Goal: Download file/media

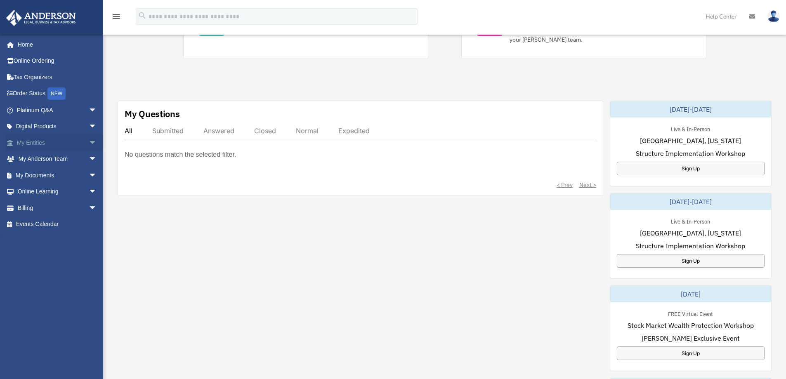
scroll to position [248, 0]
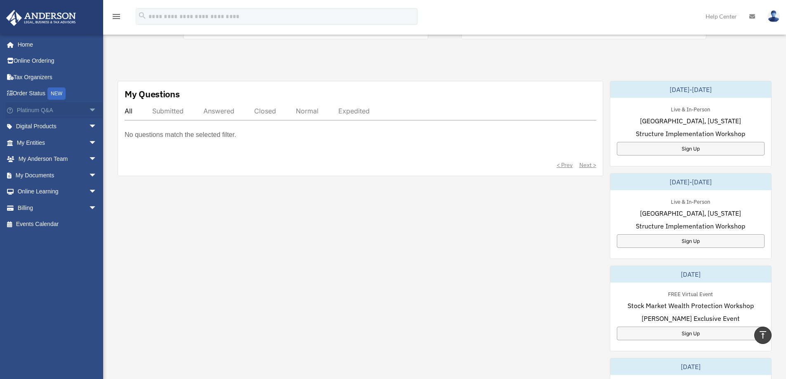
click at [43, 110] on link "Platinum Q&A arrow_drop_down" at bounding box center [58, 110] width 104 height 17
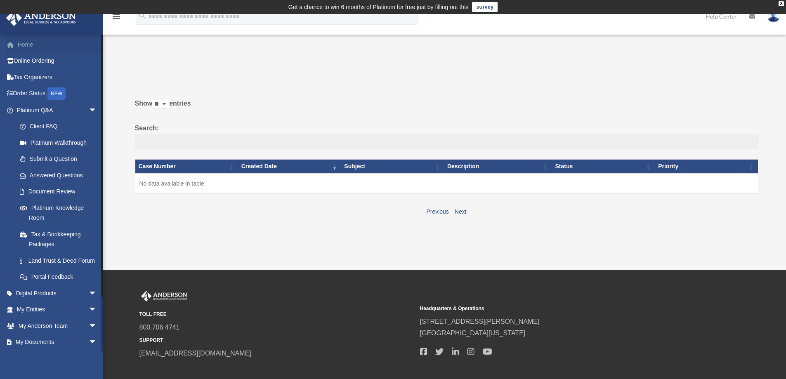
click at [31, 45] on link "Home" at bounding box center [58, 44] width 104 height 17
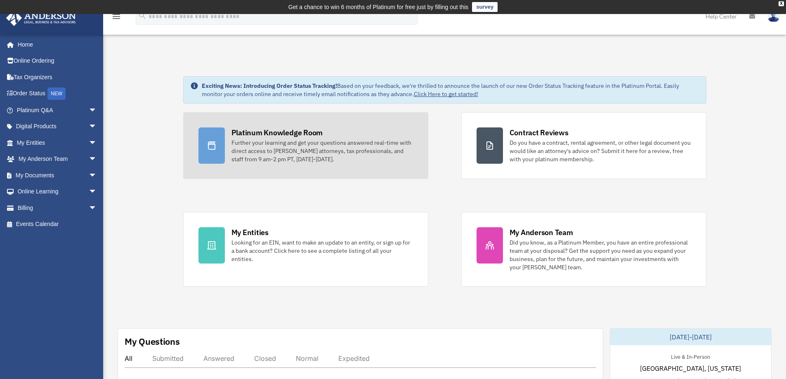
click at [284, 137] on div "Platinum Knowledge Room" at bounding box center [278, 133] width 92 height 10
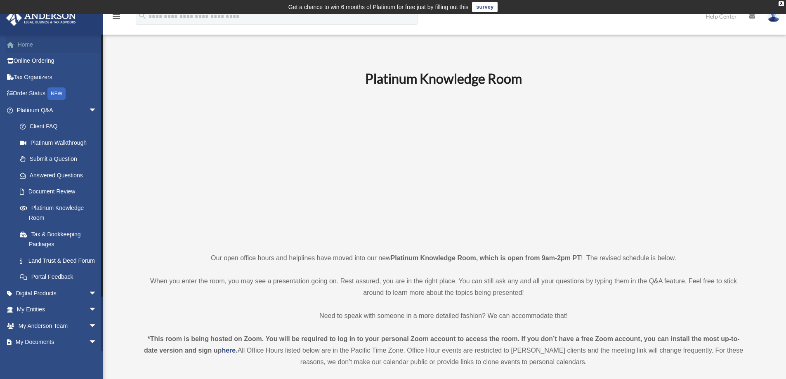
click at [32, 47] on link "Home" at bounding box center [58, 44] width 104 height 17
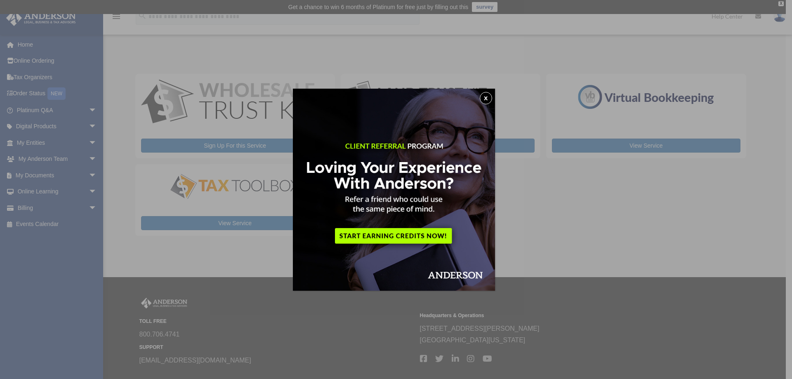
click at [487, 98] on button "x" at bounding box center [486, 98] width 12 height 12
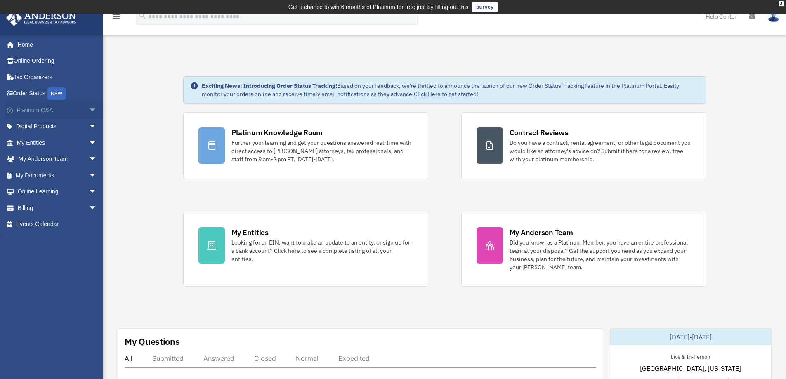
click at [89, 110] on span "arrow_drop_down" at bounding box center [97, 110] width 17 height 17
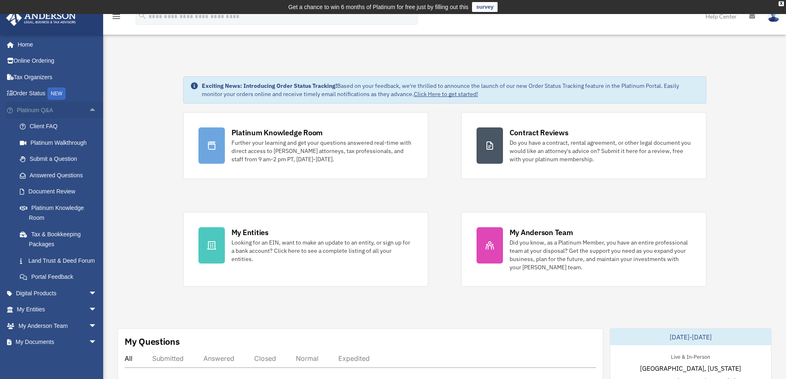
click at [89, 110] on span "arrow_drop_up" at bounding box center [97, 110] width 17 height 17
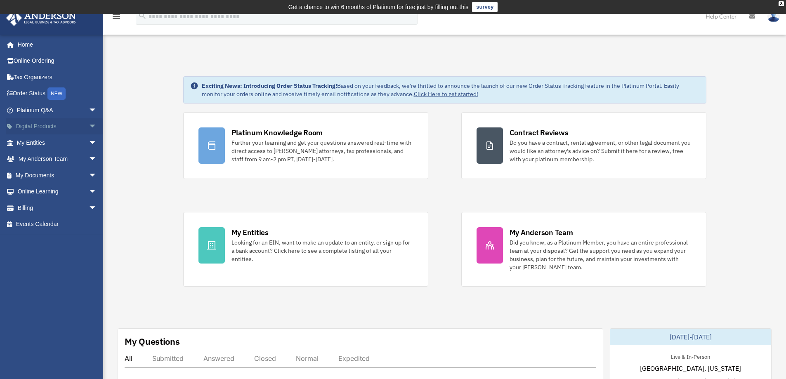
click at [89, 125] on span "arrow_drop_down" at bounding box center [97, 126] width 17 height 17
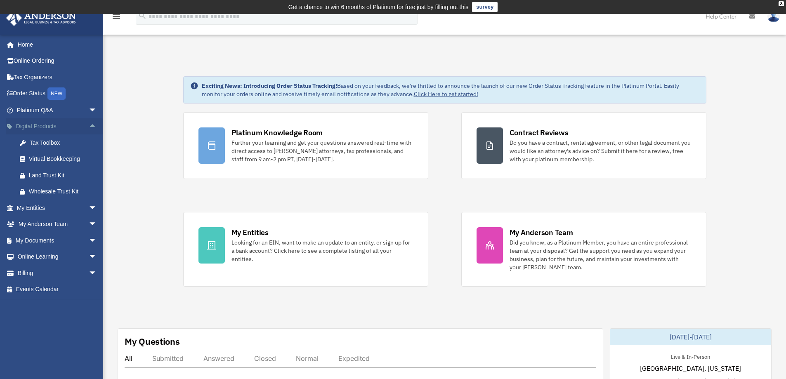
click at [89, 128] on span "arrow_drop_up" at bounding box center [97, 126] width 17 height 17
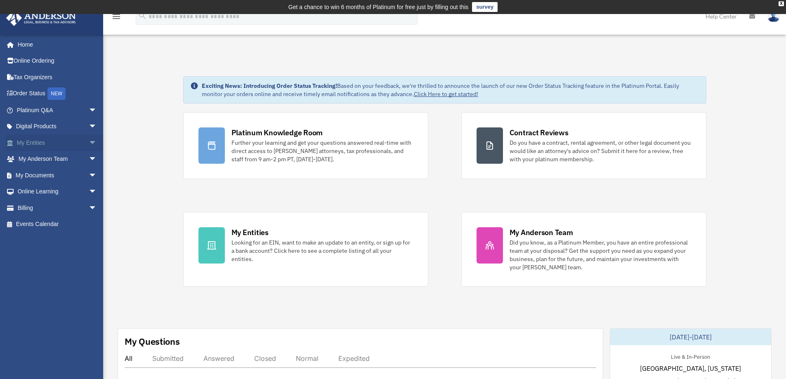
click at [89, 144] on span "arrow_drop_down" at bounding box center [97, 143] width 17 height 17
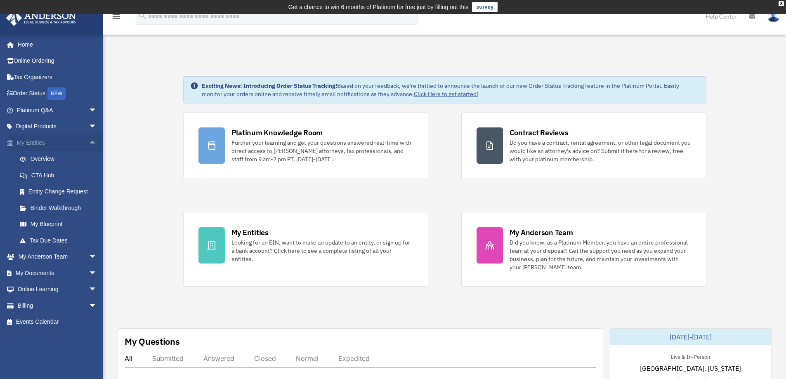
click at [89, 144] on span "arrow_drop_up" at bounding box center [97, 143] width 17 height 17
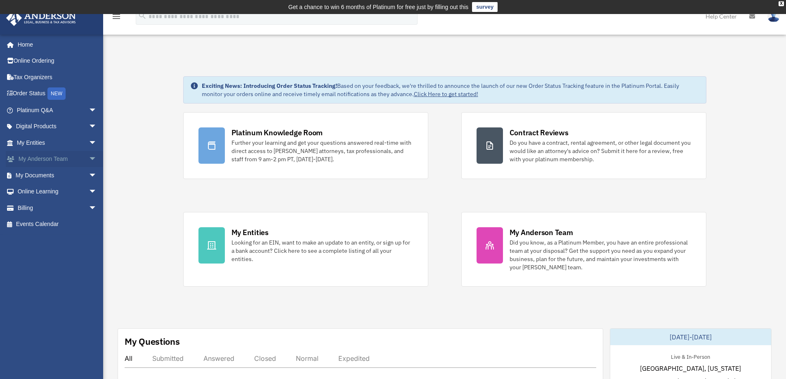
click at [89, 158] on span "arrow_drop_down" at bounding box center [97, 159] width 17 height 17
click at [89, 158] on span "arrow_drop_up" at bounding box center [97, 159] width 17 height 17
click at [89, 179] on span "arrow_drop_down" at bounding box center [97, 175] width 17 height 17
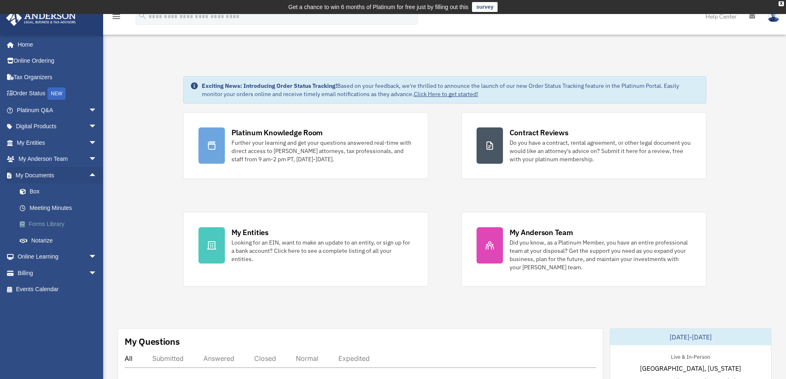
click at [57, 226] on link "Forms Library" at bounding box center [61, 224] width 98 height 17
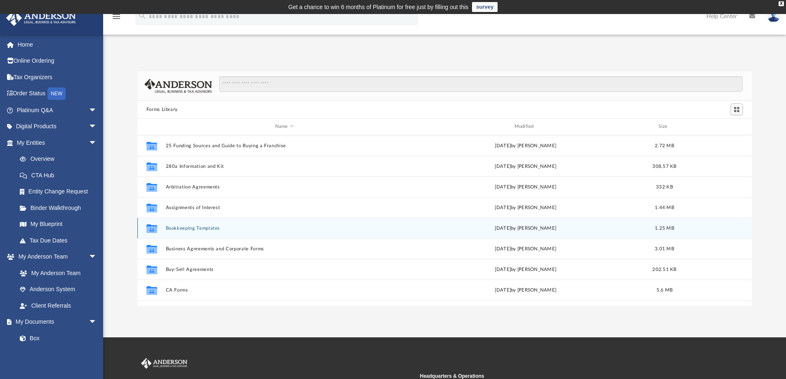
scroll to position [182, 608]
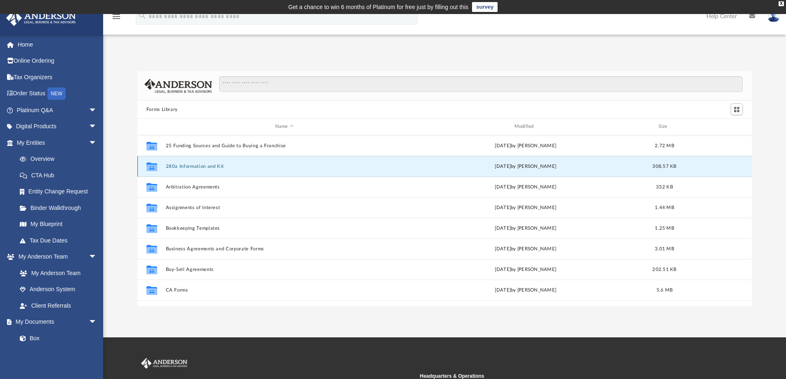
click at [212, 165] on button "280a Information and Kit" at bounding box center [284, 166] width 238 height 5
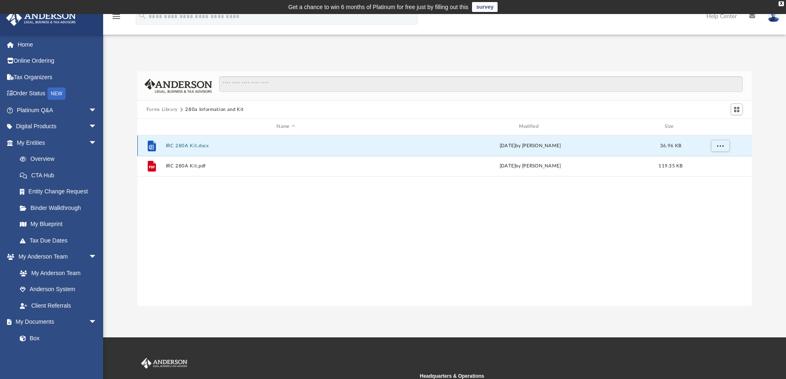
click at [185, 146] on button "IRC 280A Kit.docx" at bounding box center [285, 145] width 241 height 5
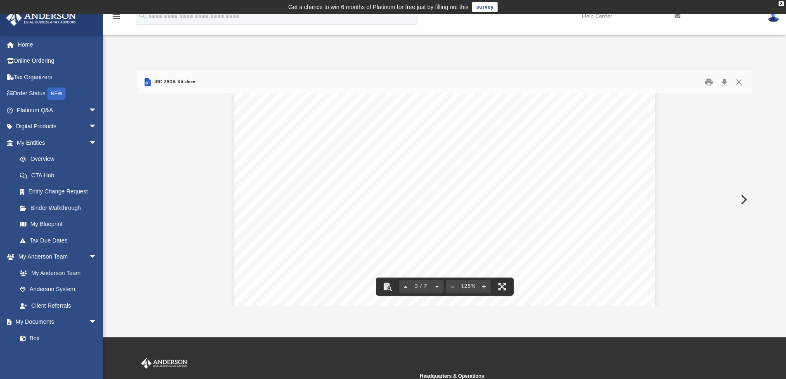
scroll to position [1279, 0]
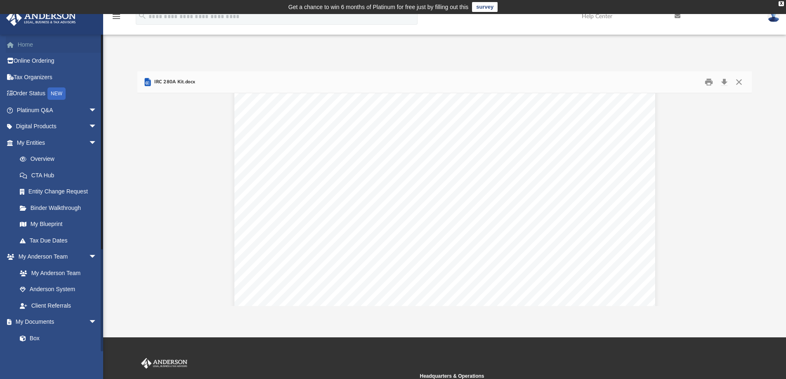
click at [28, 41] on link "Home" at bounding box center [58, 44] width 104 height 17
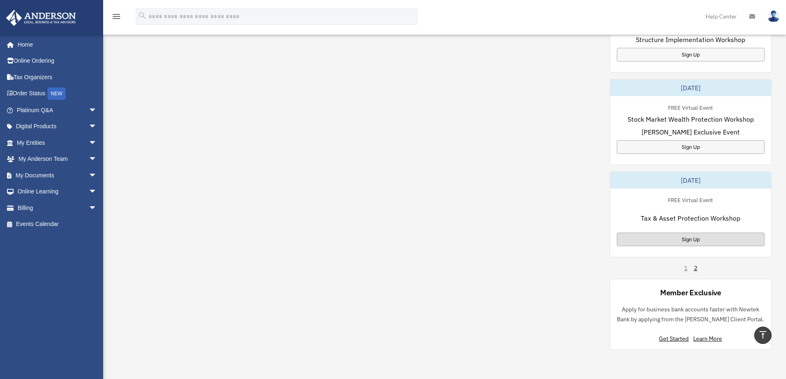
scroll to position [454, 0]
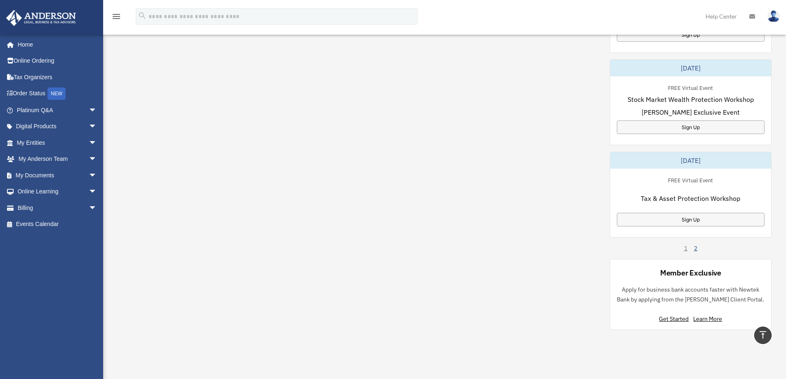
click at [697, 249] on link "2" at bounding box center [695, 248] width 3 height 8
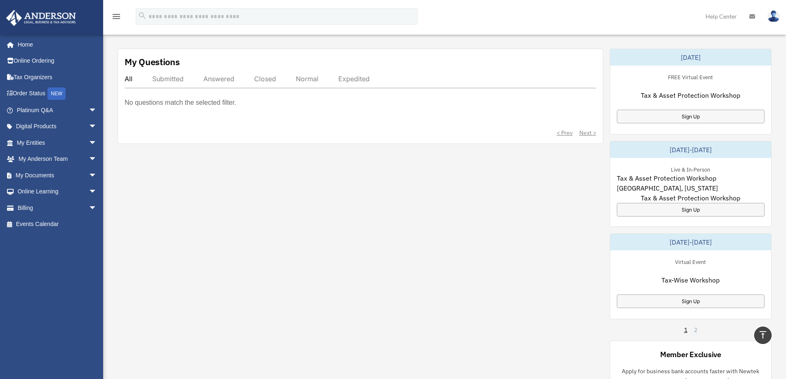
scroll to position [279, 0]
click at [681, 120] on div "Sign Up" at bounding box center [691, 118] width 148 height 14
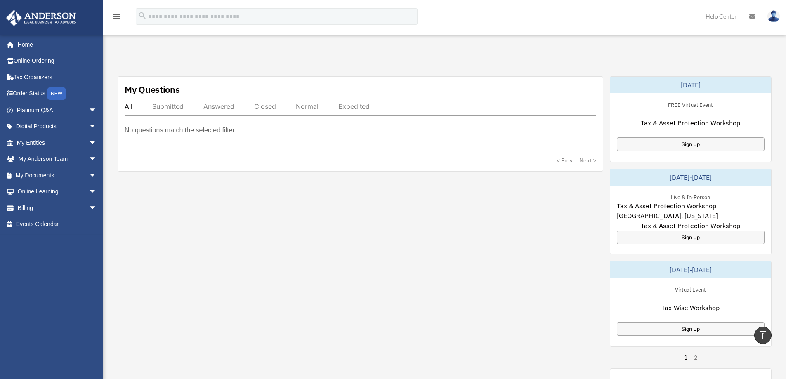
scroll to position [238, 0]
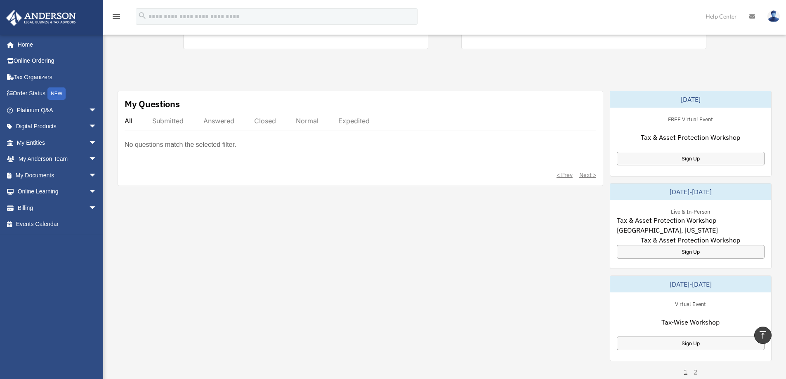
click at [341, 261] on div "My Questions All Submitted Answered Closed Normal Expedited No questions match …" at bounding box center [445, 273] width 654 height 364
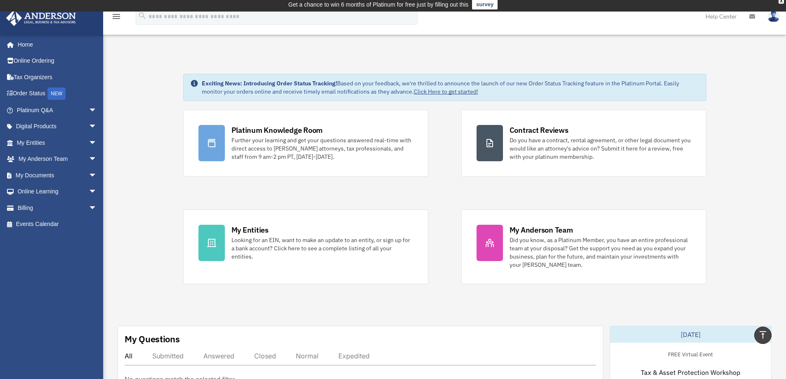
scroll to position [0, 0]
